Goal: Task Accomplishment & Management: Use online tool/utility

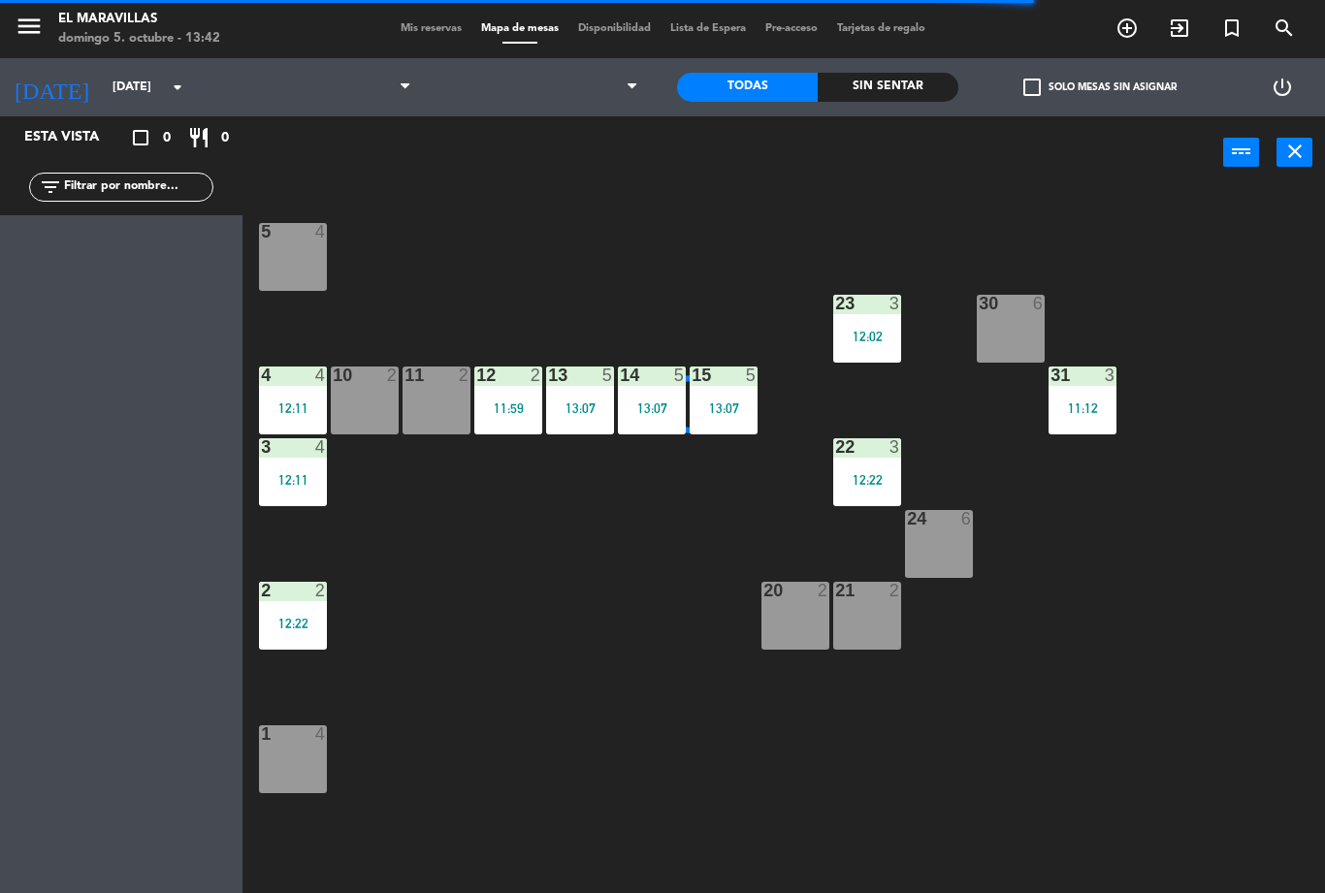
click at [367, 96] on span at bounding box center [307, 87] width 227 height 43
click at [341, 107] on span at bounding box center [307, 87] width 227 height 43
click at [369, 97] on span "Comida" at bounding box center [307, 87] width 227 height 43
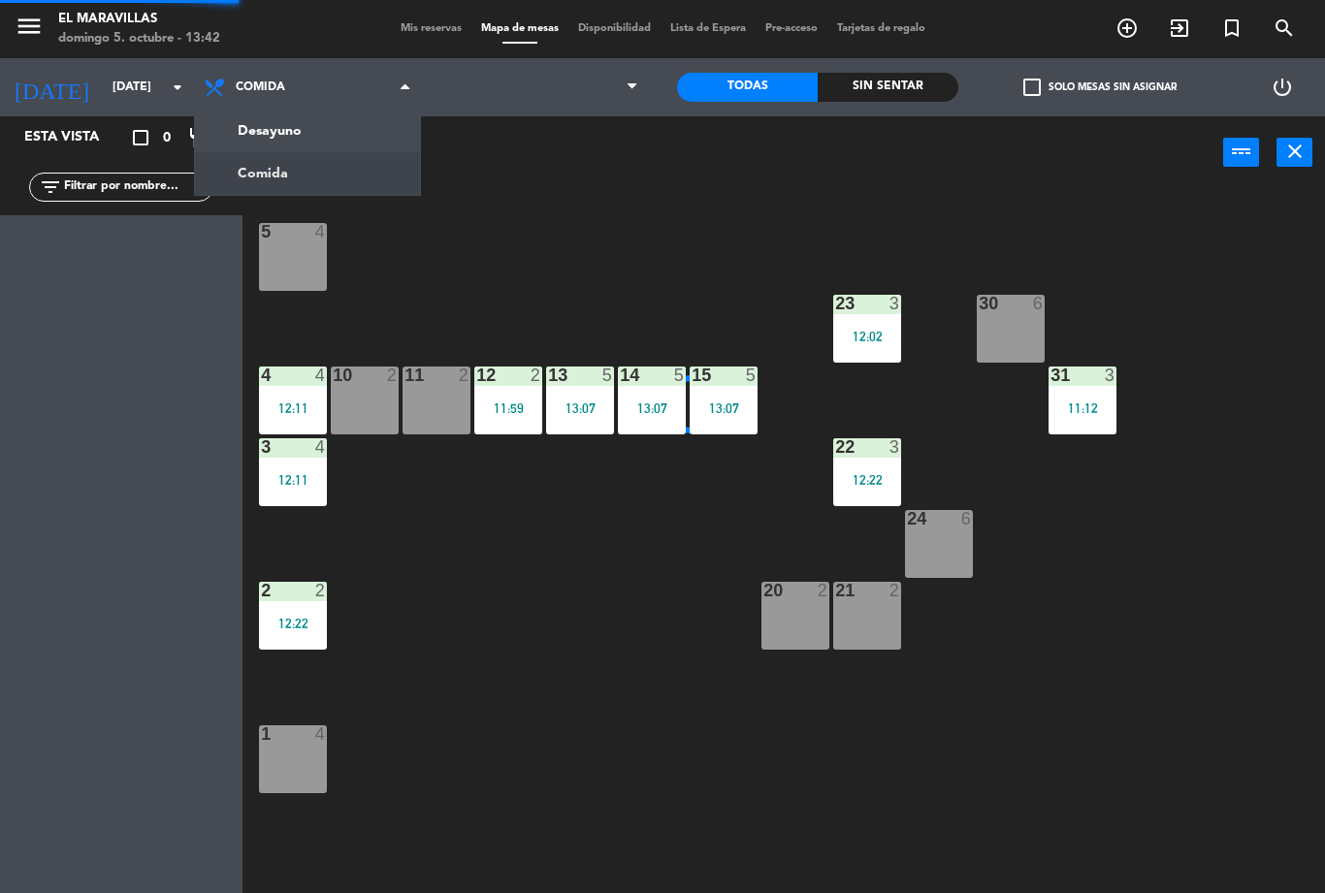
click at [348, 120] on ng-component "menu El Maravillas [DATE] 5. octubre - 13:42 Mis reservas Mapa de mesas Disponi…" at bounding box center [662, 446] width 1325 height 893
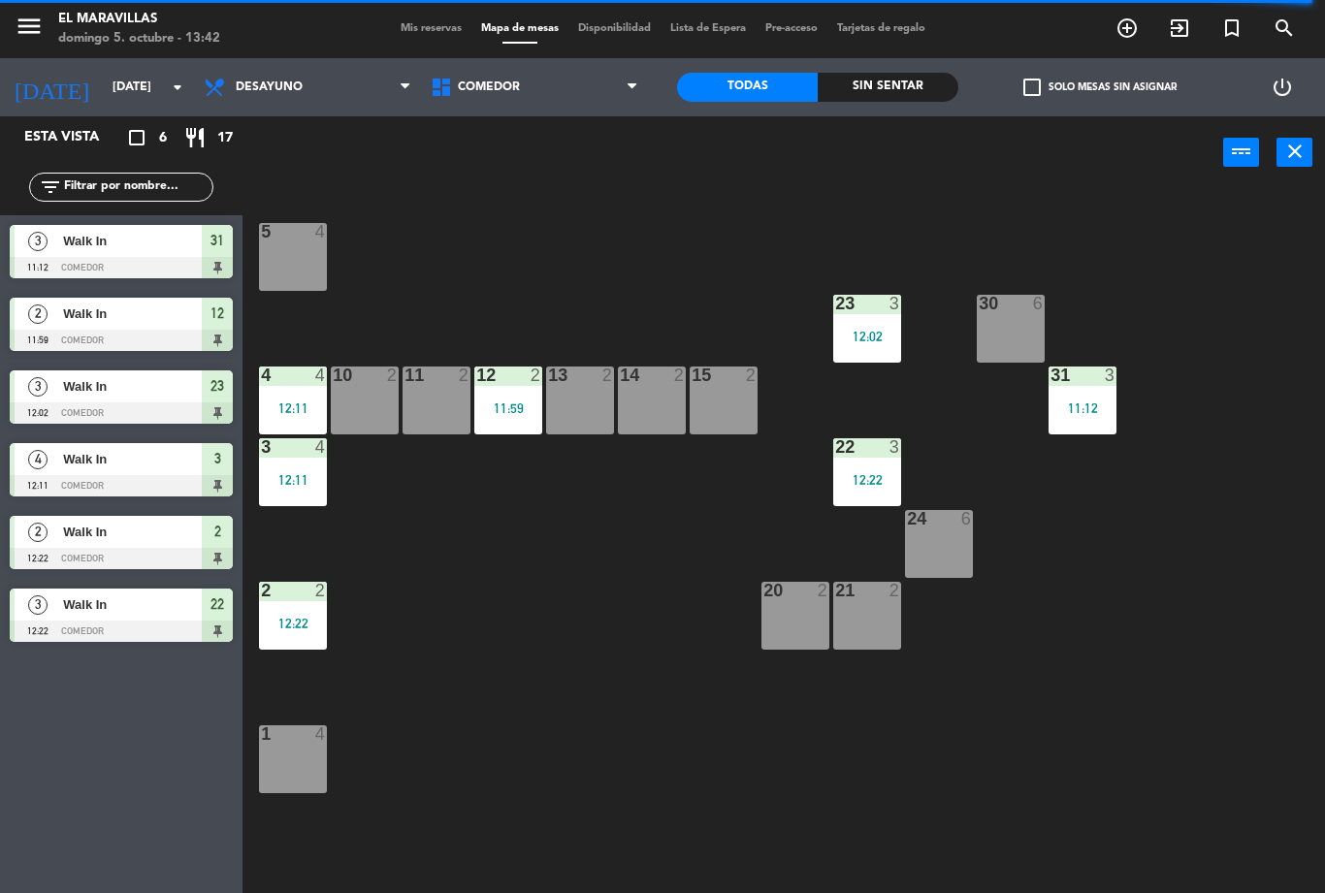
click at [516, 394] on div "12 2 11:59" at bounding box center [508, 401] width 68 height 68
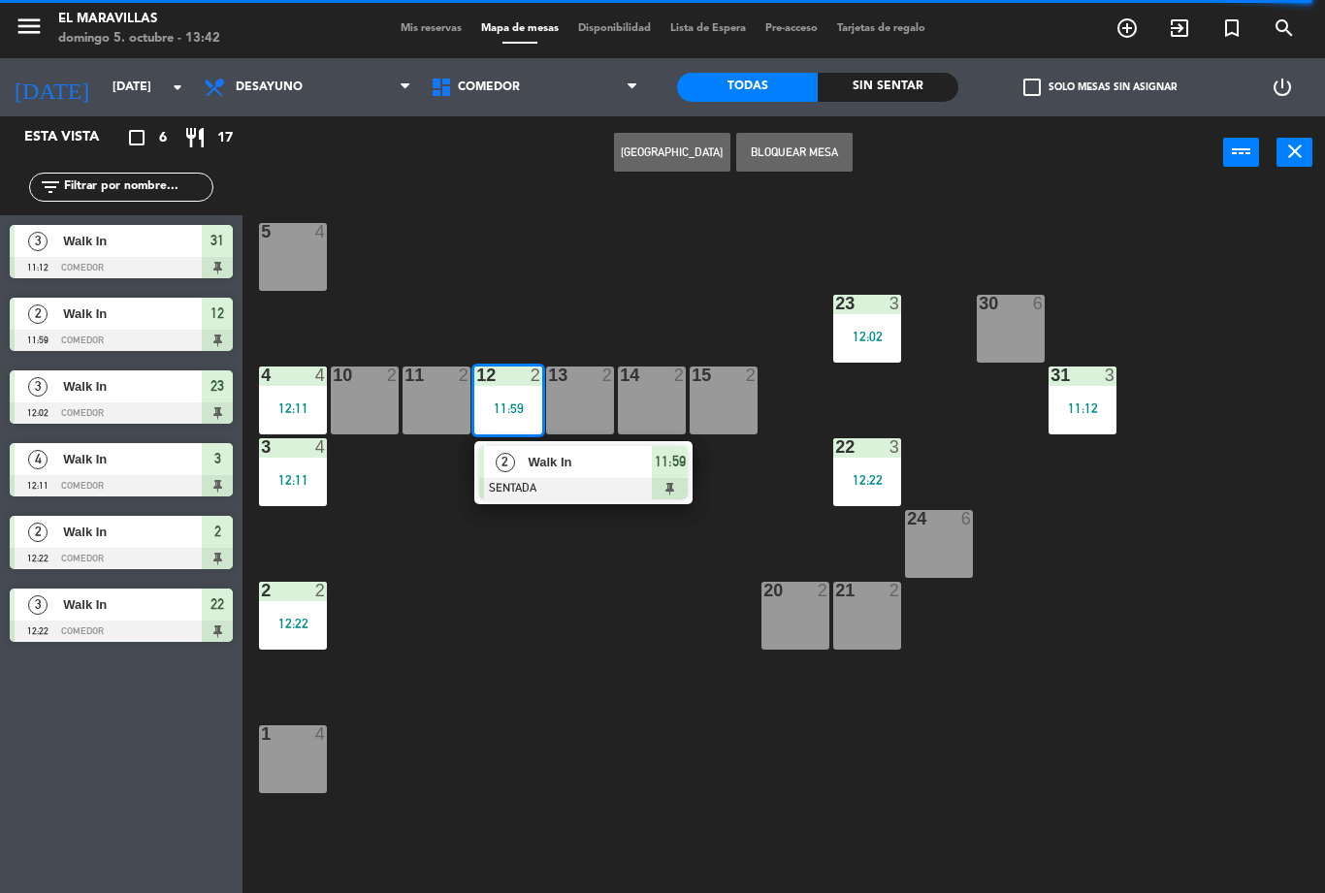
click at [689, 466] on div "2 Walk In SENTADA 11:59" at bounding box center [583, 472] width 218 height 63
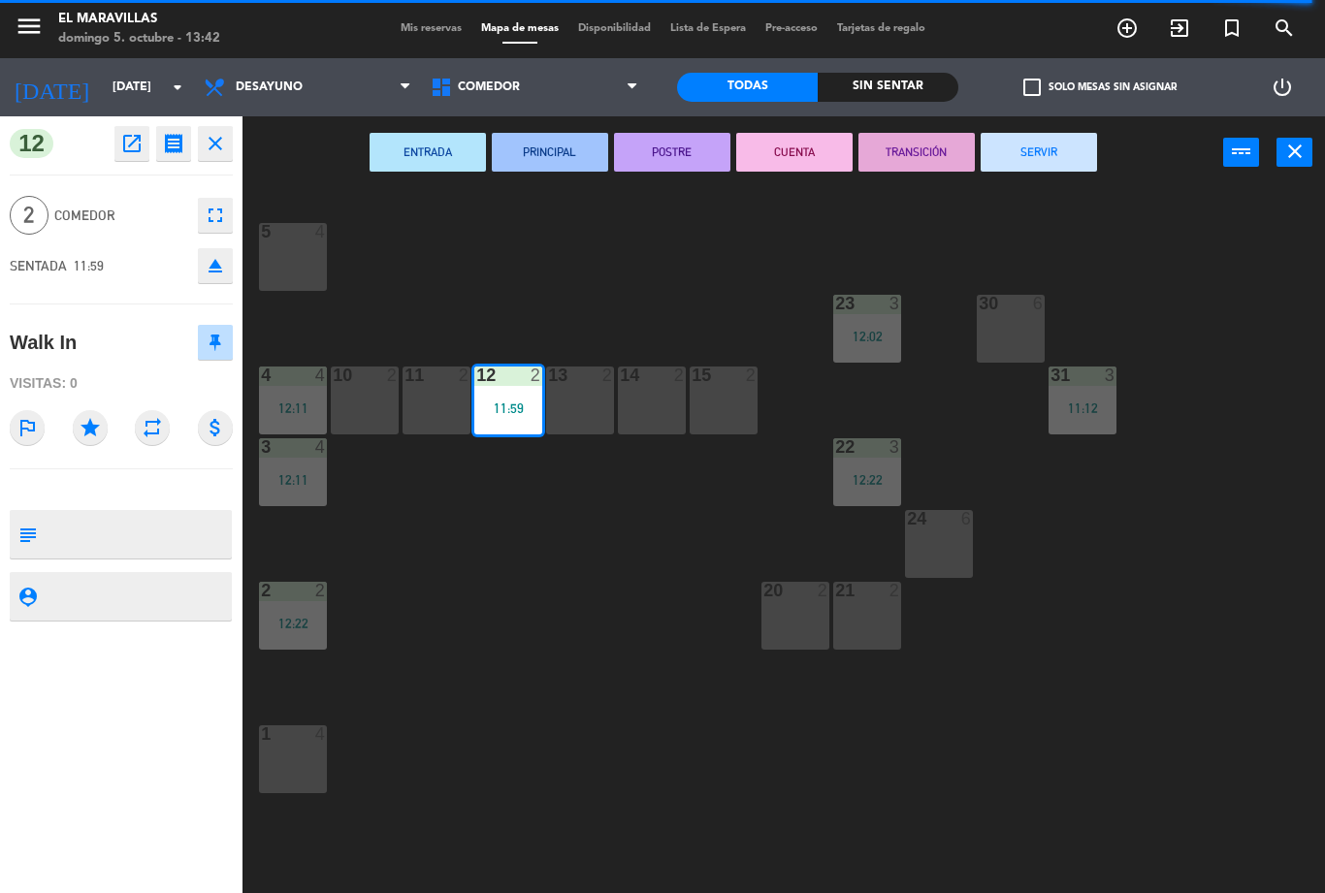
click at [1071, 155] on button "SERVIR" at bounding box center [1038, 152] width 116 height 39
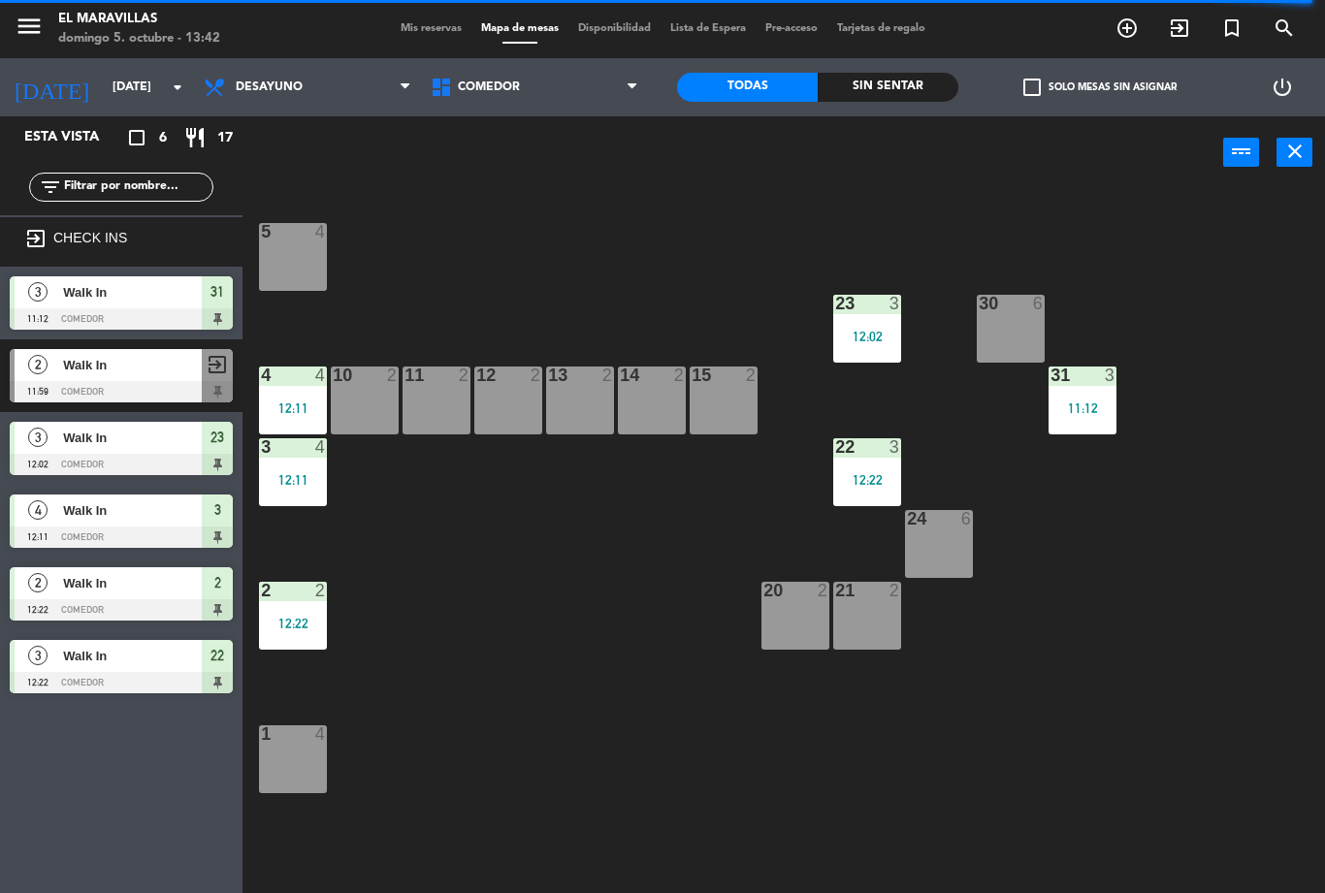
click at [1075, 413] on div "11:12" at bounding box center [1082, 408] width 68 height 14
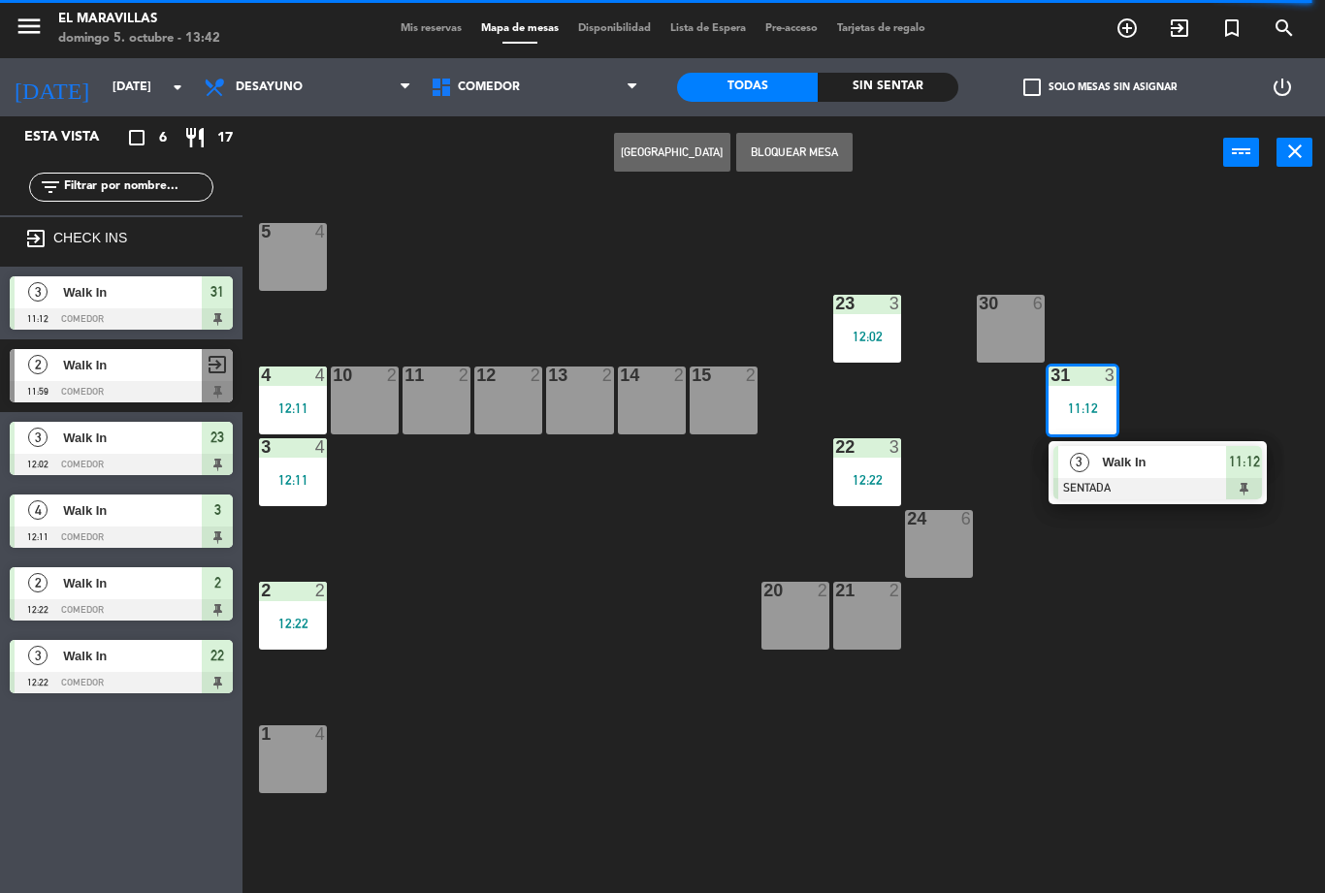
click at [1244, 474] on div "11:12" at bounding box center [1244, 462] width 36 height 32
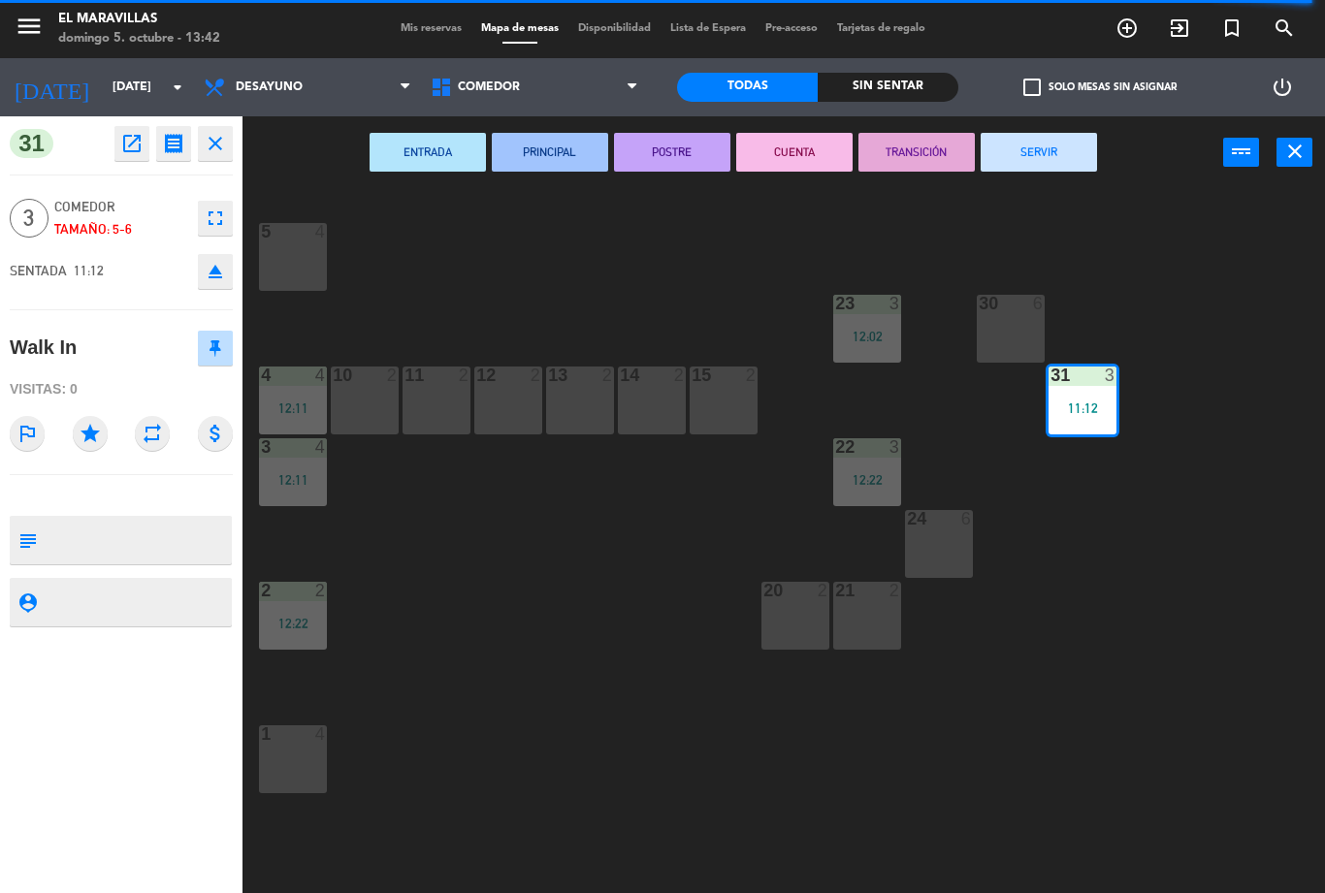
click at [1061, 144] on button "SERVIR" at bounding box center [1038, 152] width 116 height 39
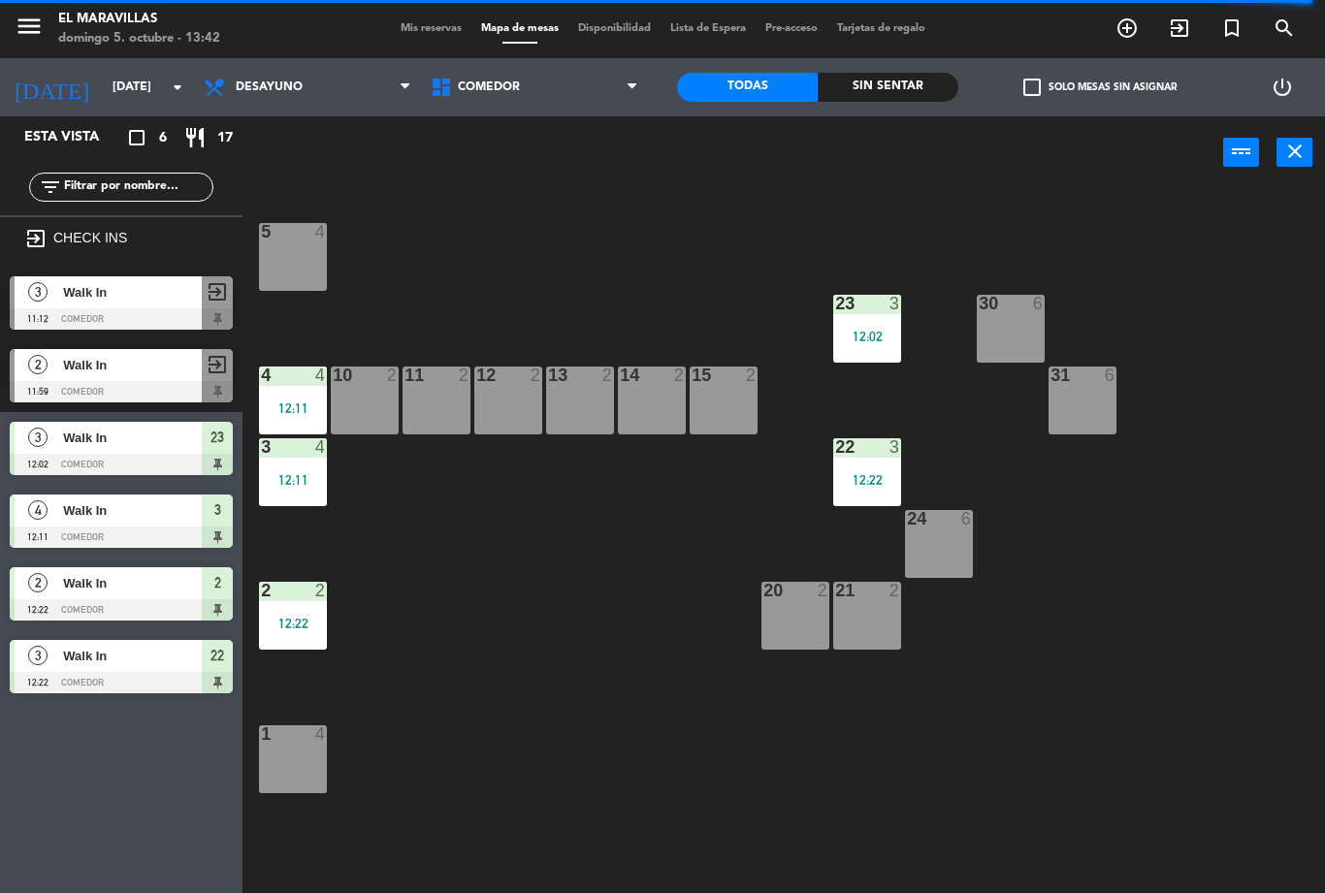
click at [867, 326] on div "23 3 12:02" at bounding box center [867, 329] width 68 height 68
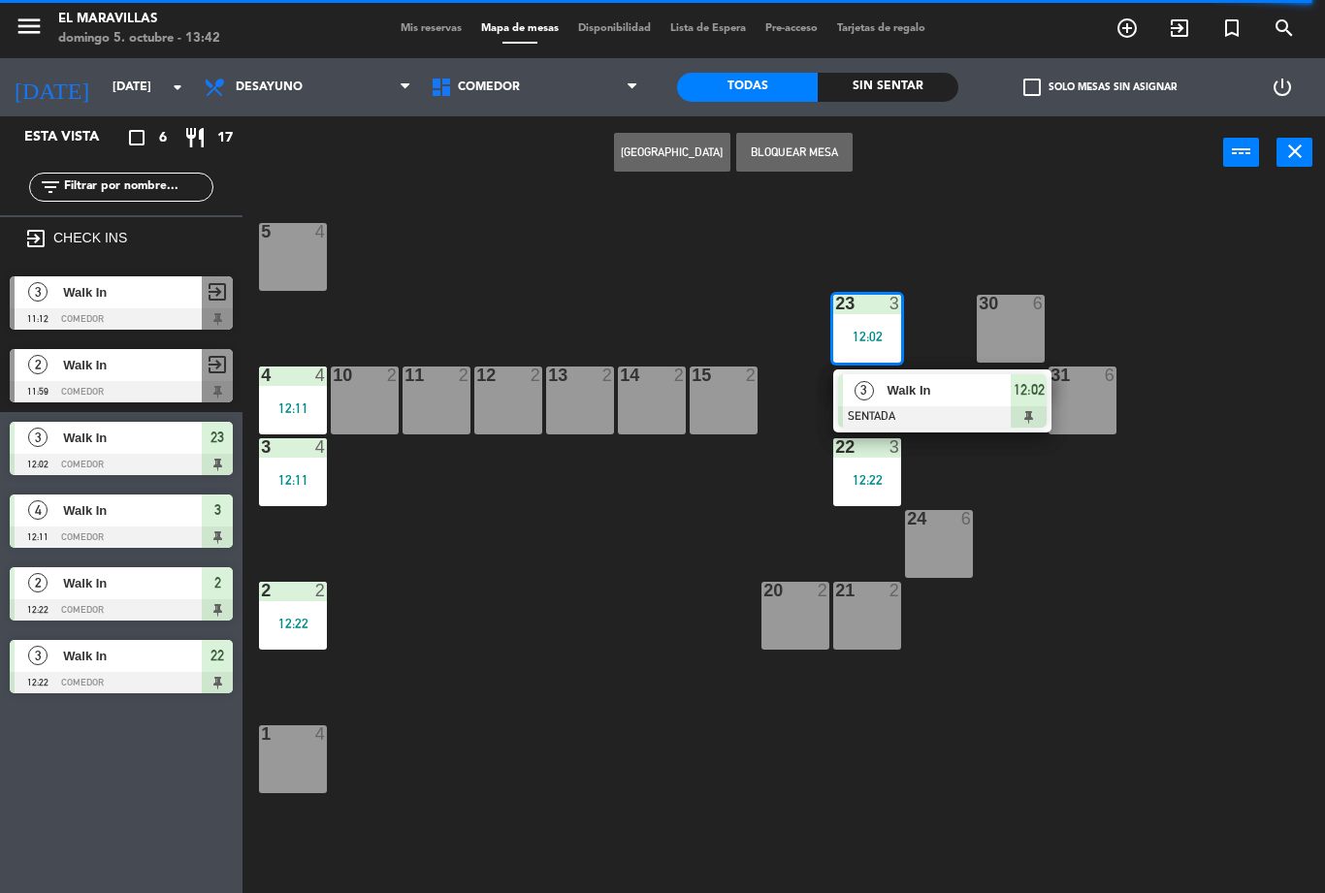
click at [1029, 403] on div "12:02" at bounding box center [1028, 390] width 36 height 32
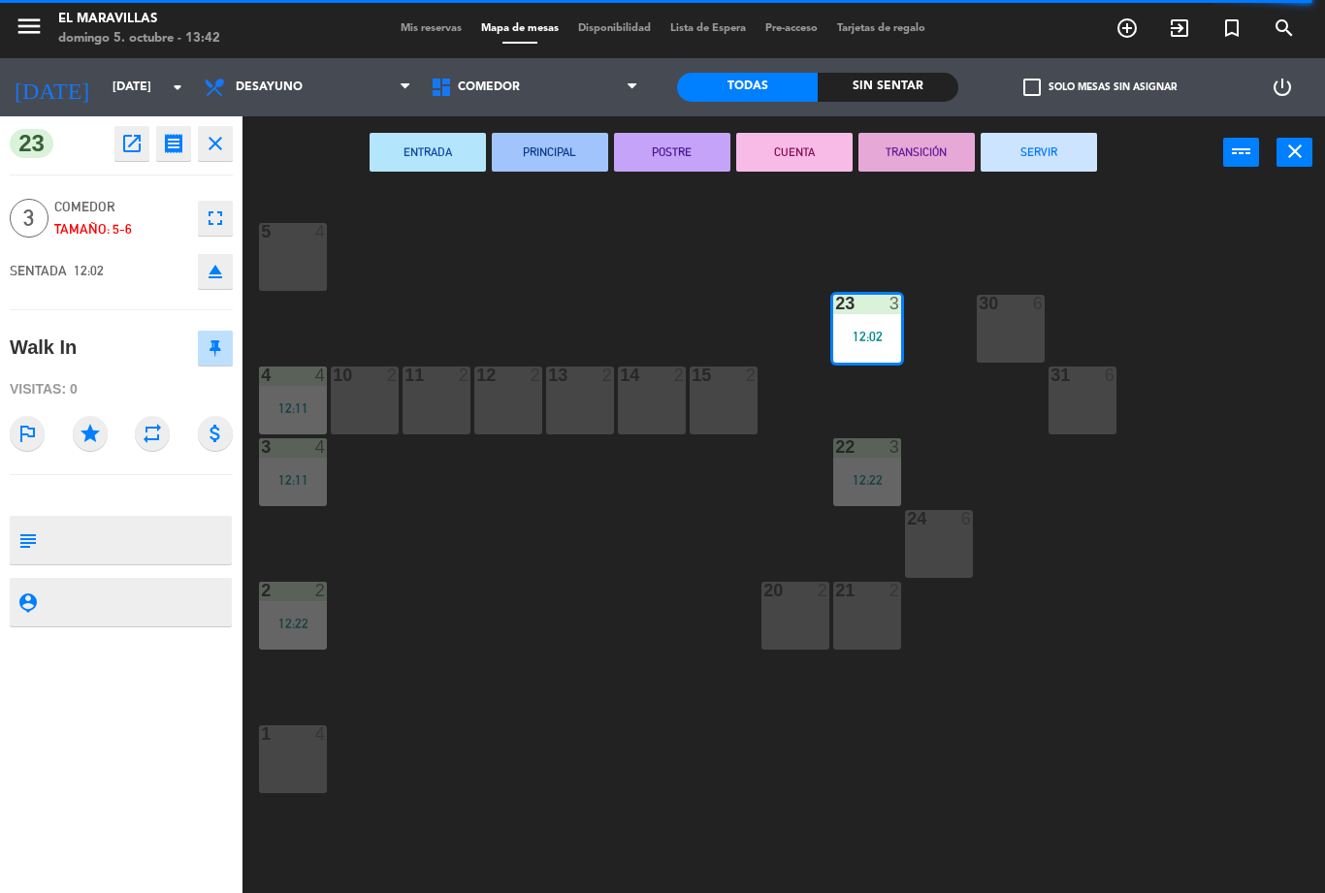
click at [1070, 150] on button "SERVIR" at bounding box center [1038, 152] width 116 height 39
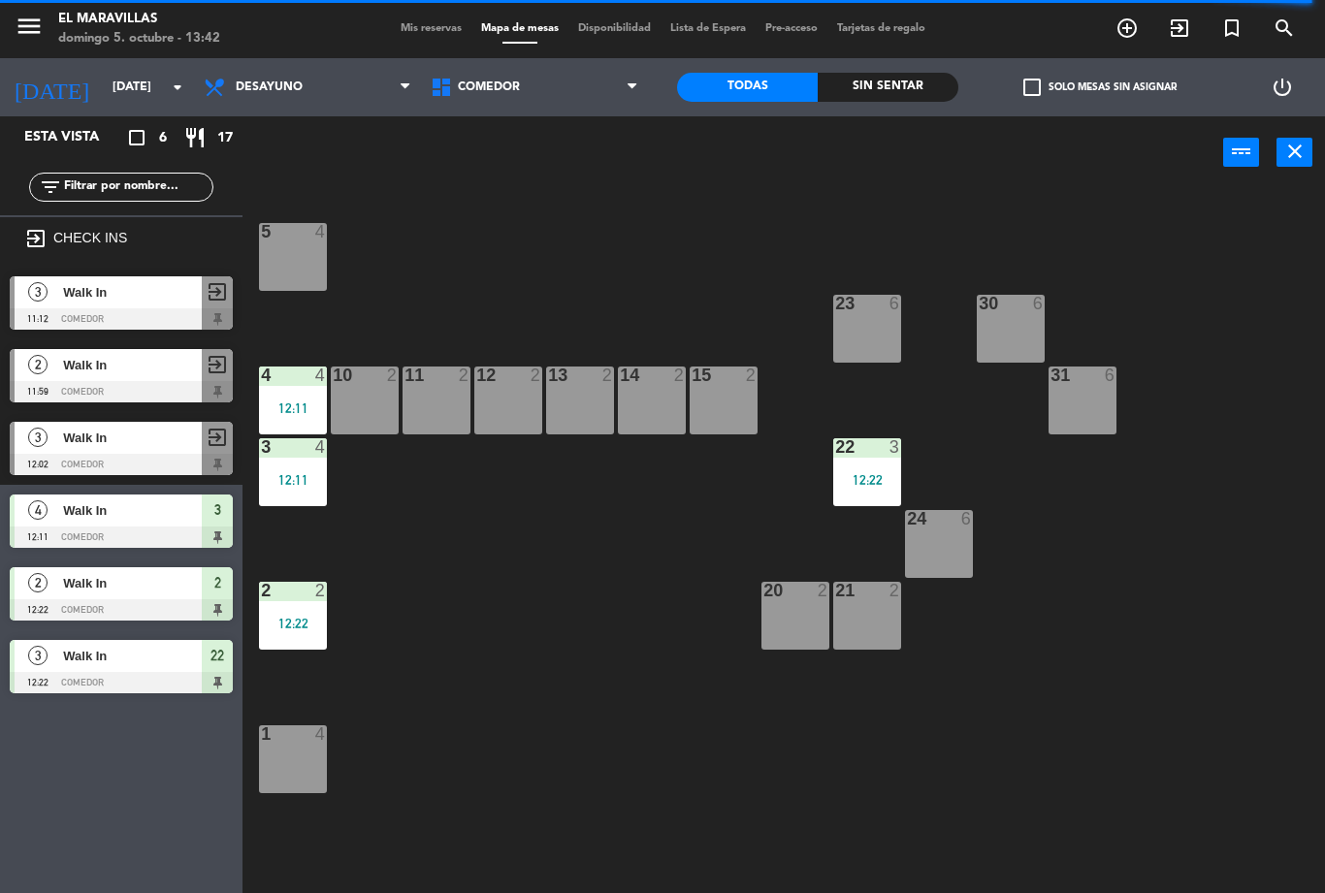
click at [859, 463] on div "22 3 12:22" at bounding box center [867, 472] width 68 height 68
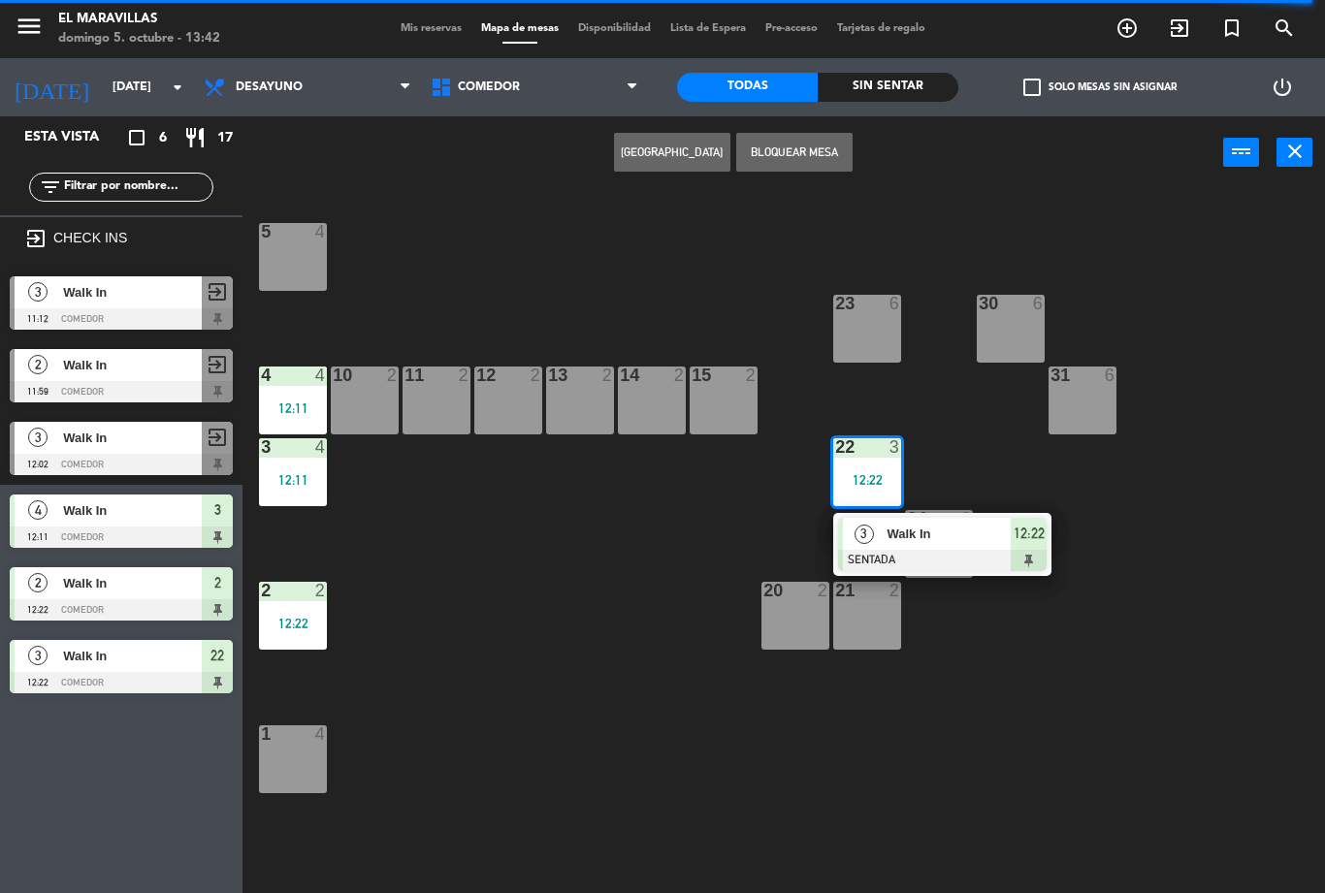
click at [1029, 545] on span "12:22" at bounding box center [1028, 533] width 31 height 23
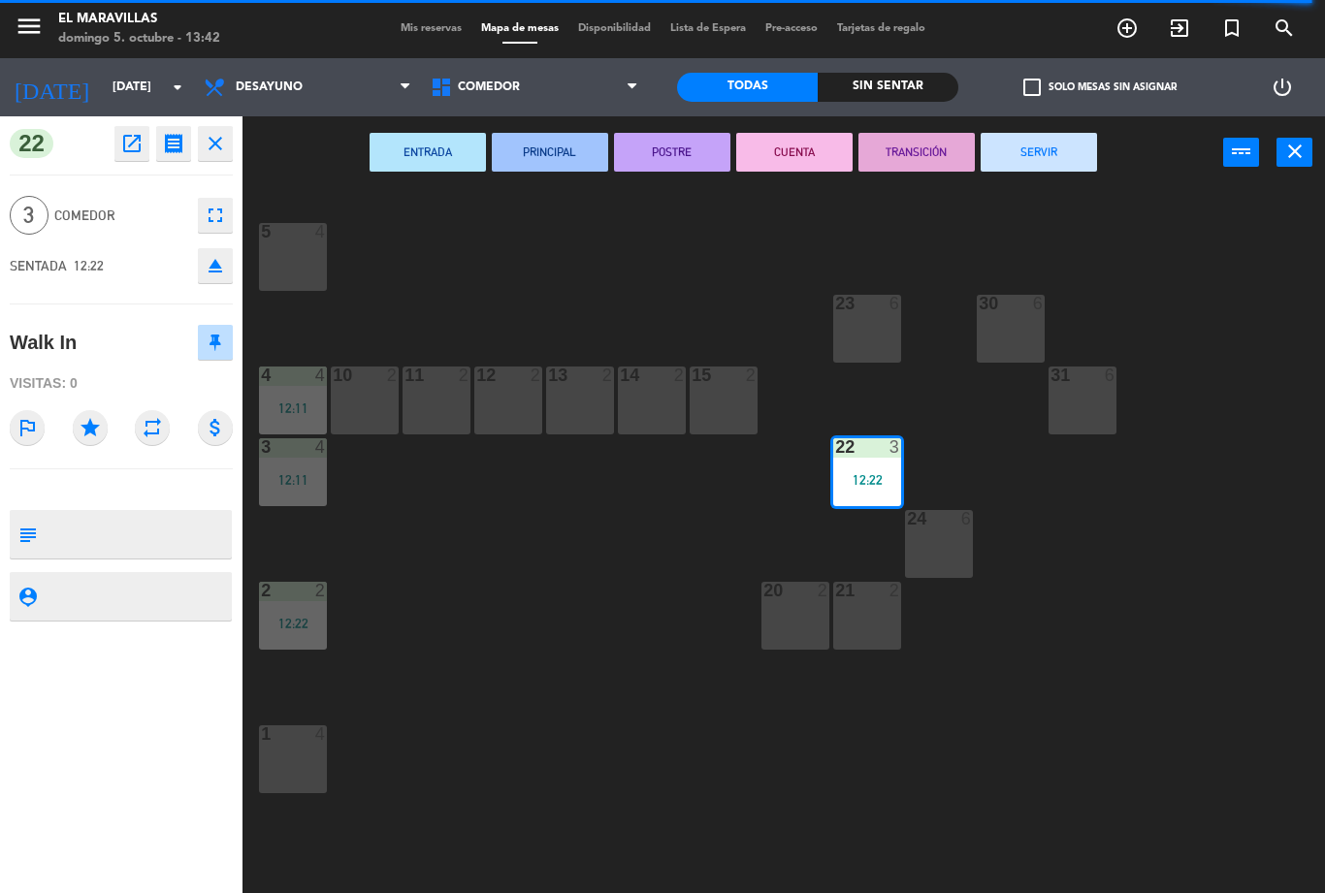
click at [1037, 142] on button "SERVIR" at bounding box center [1038, 152] width 116 height 39
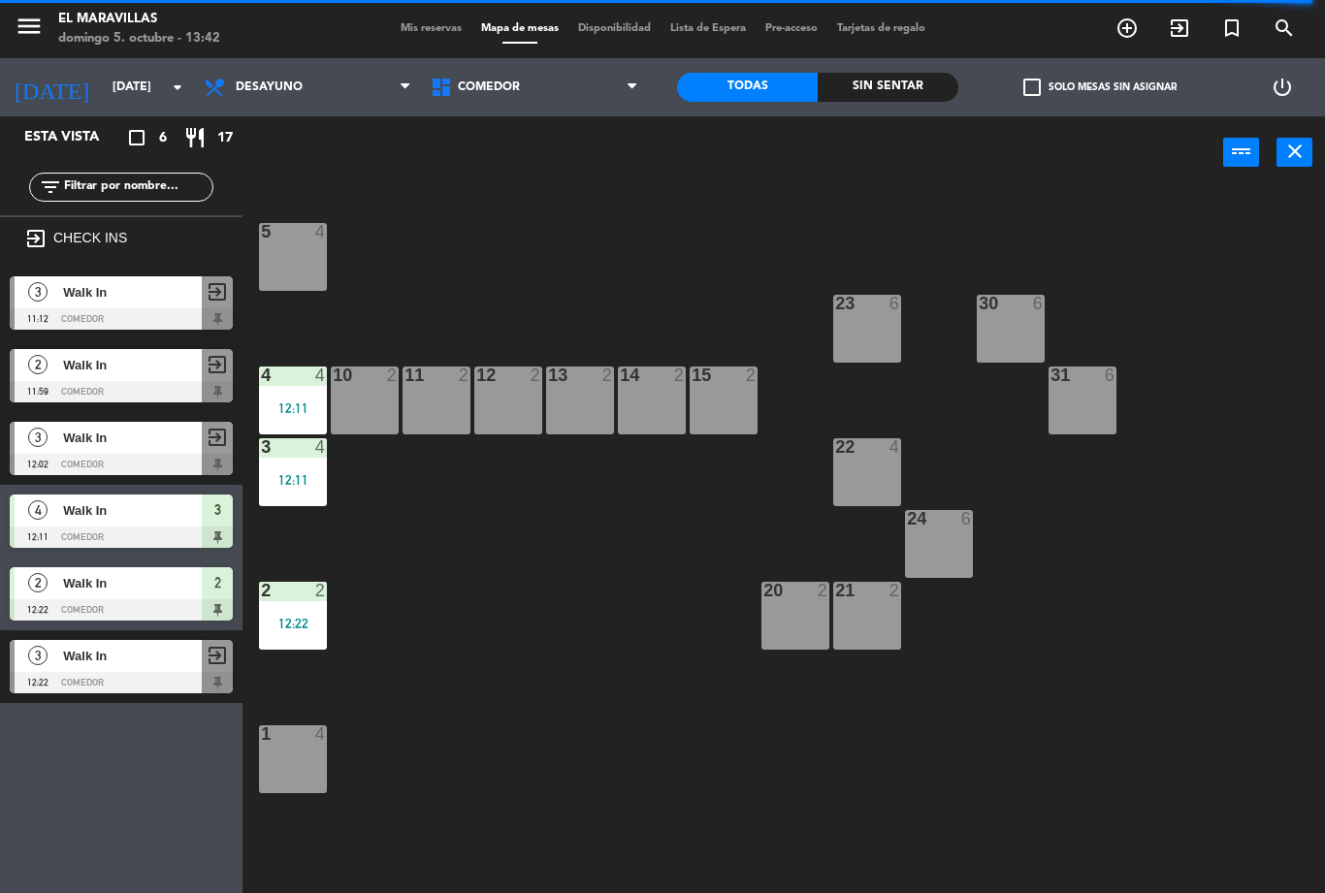
click at [290, 602] on div "2 2 12:22" at bounding box center [293, 616] width 68 height 68
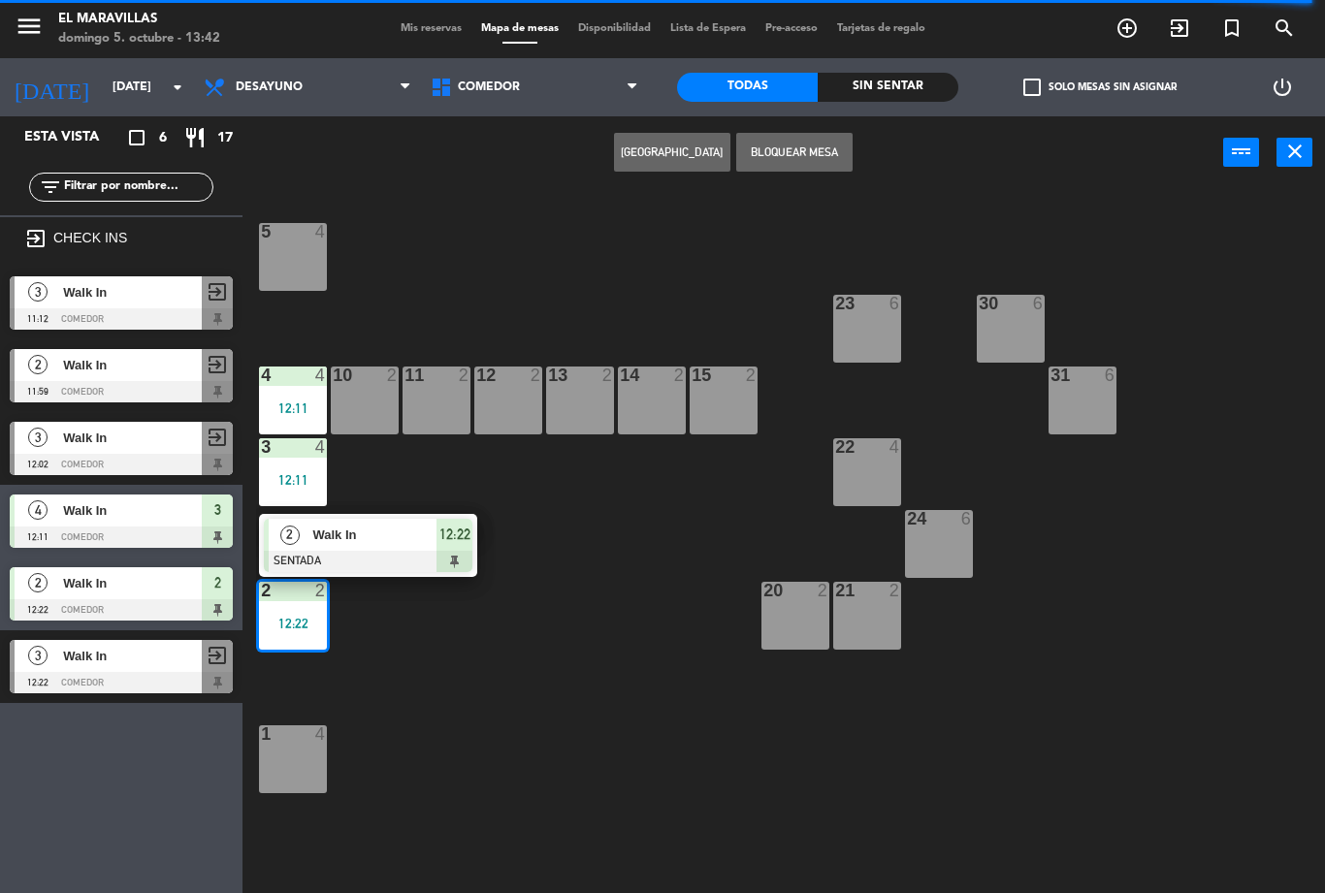
click at [467, 519] on div "12:22" at bounding box center [454, 535] width 36 height 32
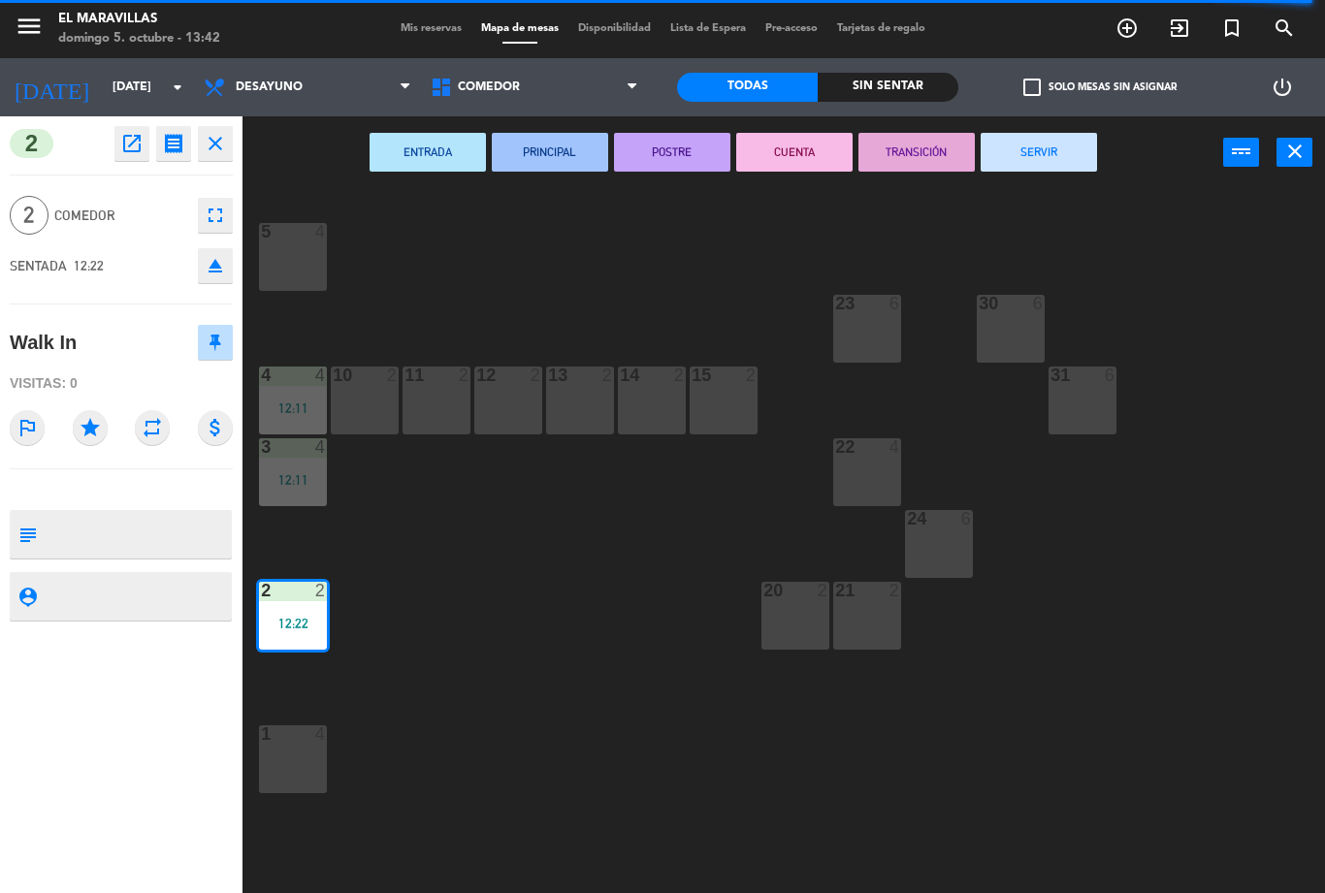
click at [1015, 159] on button "SERVIR" at bounding box center [1038, 152] width 116 height 39
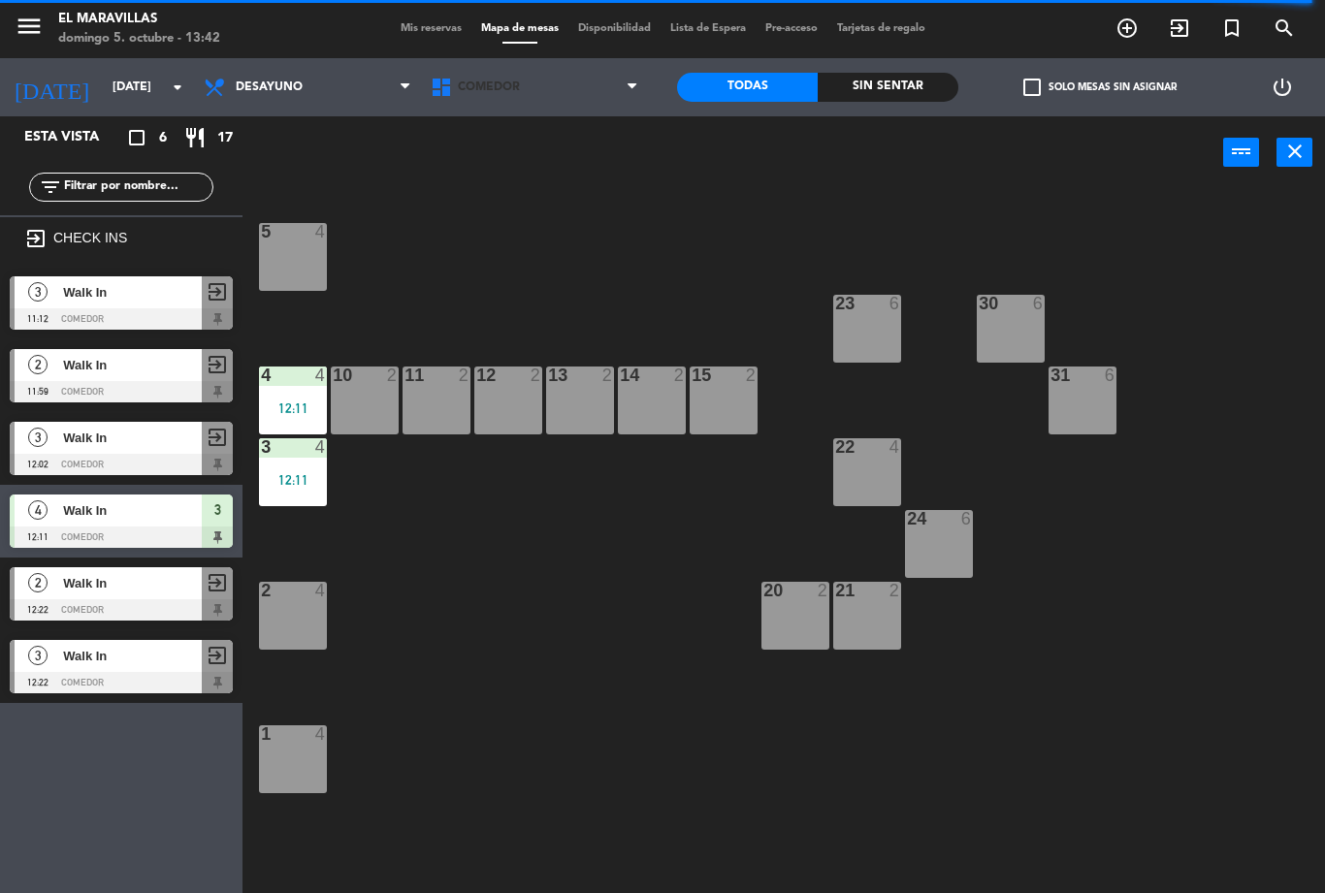
click at [617, 89] on span "Comedor" at bounding box center [534, 87] width 227 height 43
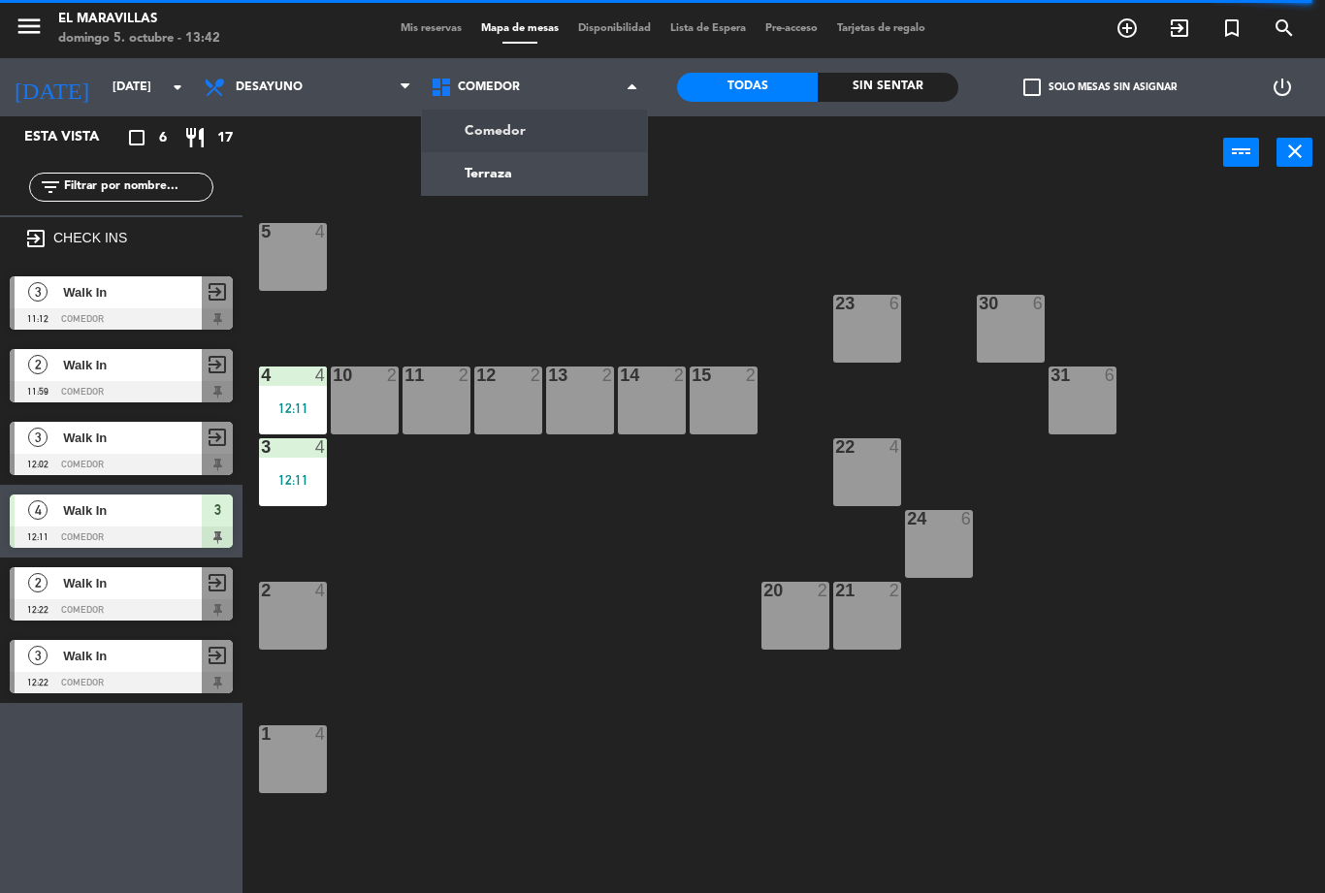
click at [624, 132] on ng-component "menu El Maravillas [DATE] 5. octubre - 13:42 Mis reservas Mapa de mesas Disponi…" at bounding box center [662, 446] width 1325 height 893
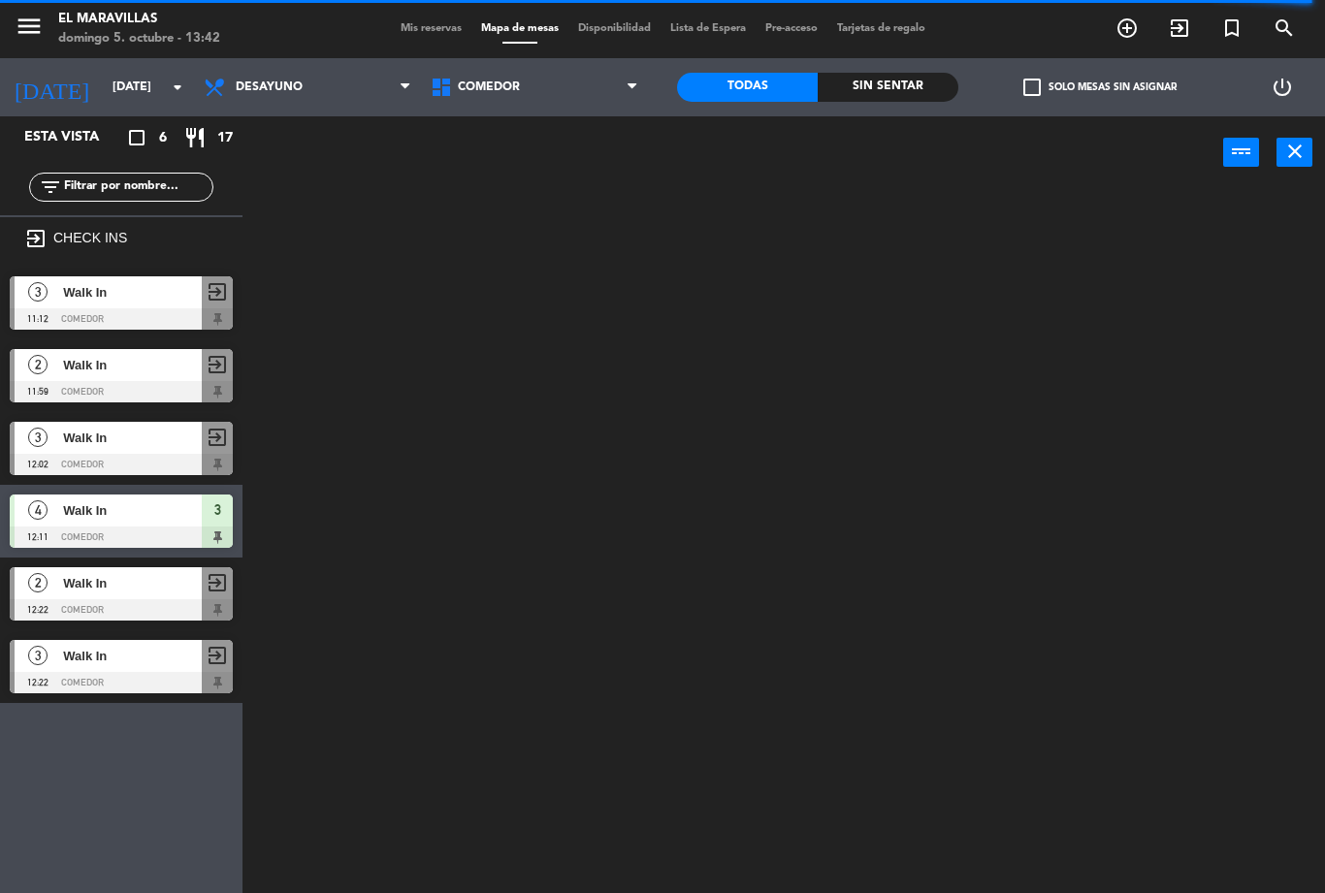
click at [310, 108] on span "Desayuno" at bounding box center [307, 87] width 227 height 43
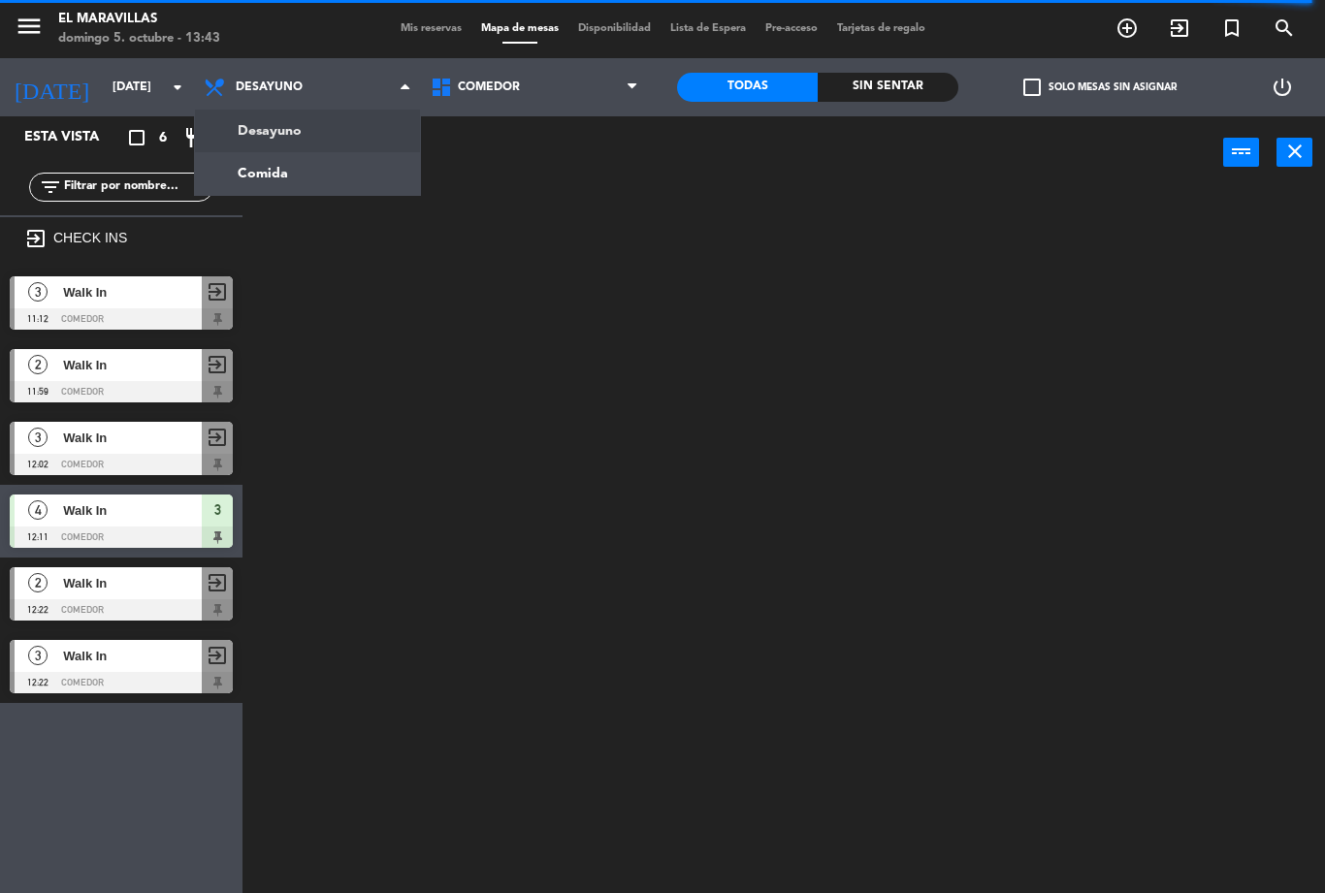
click at [363, 174] on ng-component "menu El Maravillas [DATE] 5. octubre - 13:43 Mis reservas Mapa de mesas Disponi…" at bounding box center [662, 446] width 1325 height 893
